Goal: Information Seeking & Learning: Learn about a topic

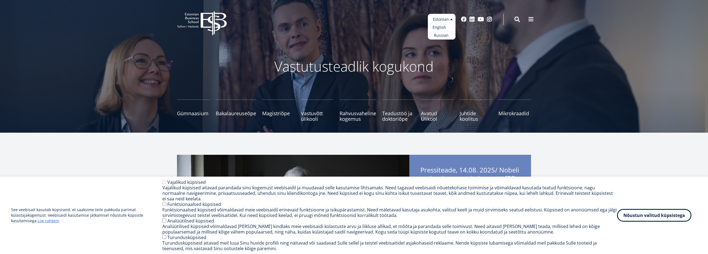
click at [442, 26] on link "English" at bounding box center [442, 28] width 28 height 8
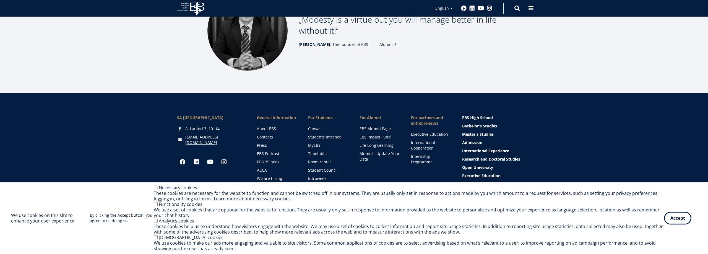
scroll to position [755, 0]
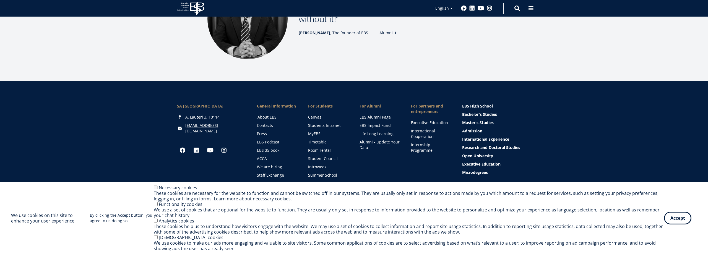
click at [272, 115] on link "About EBS" at bounding box center [278, 118] width 40 height 6
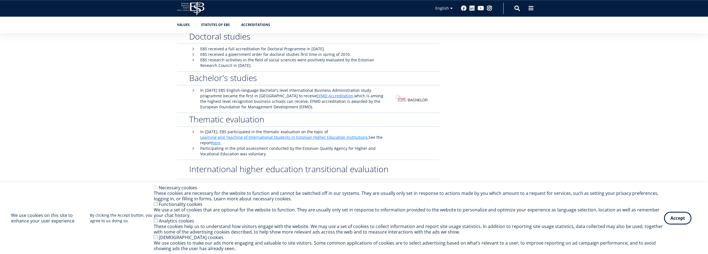
scroll to position [1406, 0]
